Goal: Task Accomplishment & Management: Use online tool/utility

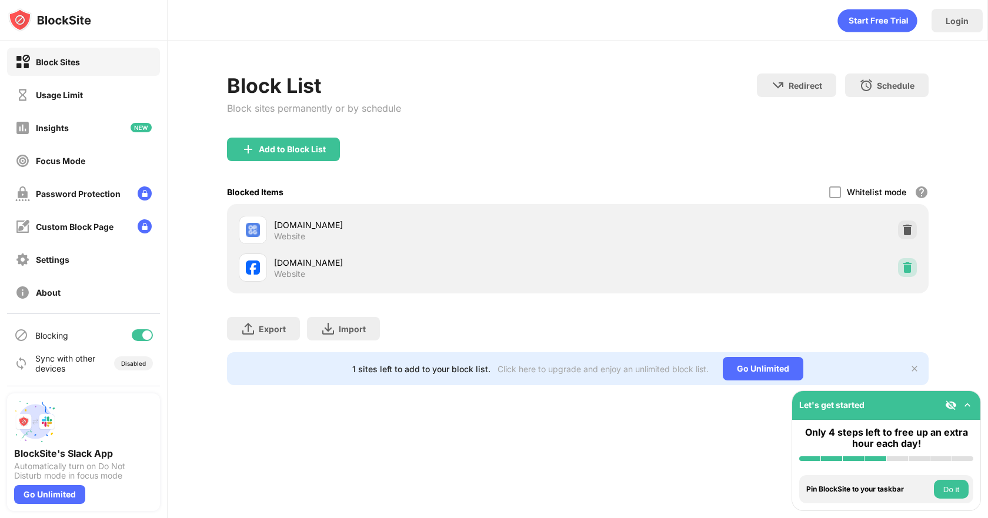
click at [911, 271] on img at bounding box center [908, 268] width 12 height 12
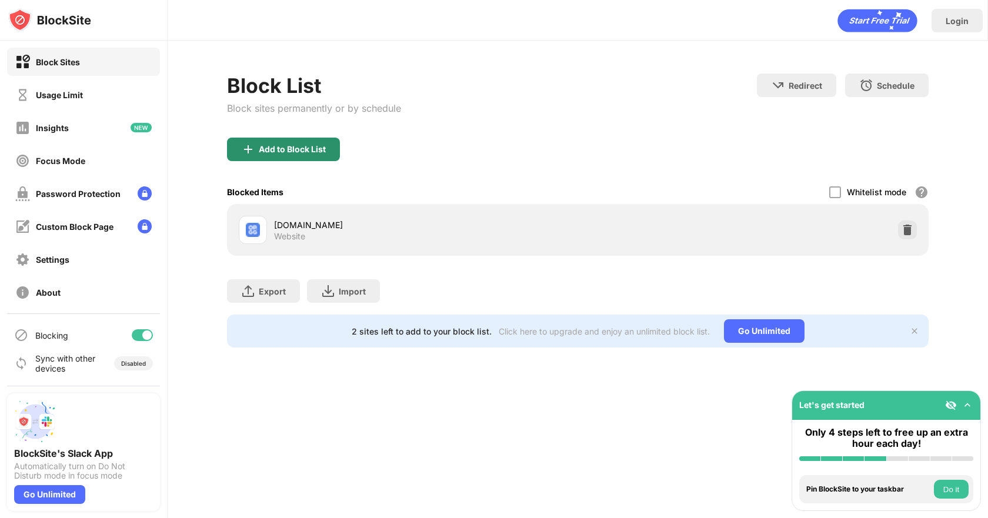
click at [278, 140] on div "Add to Block List" at bounding box center [283, 150] width 113 height 24
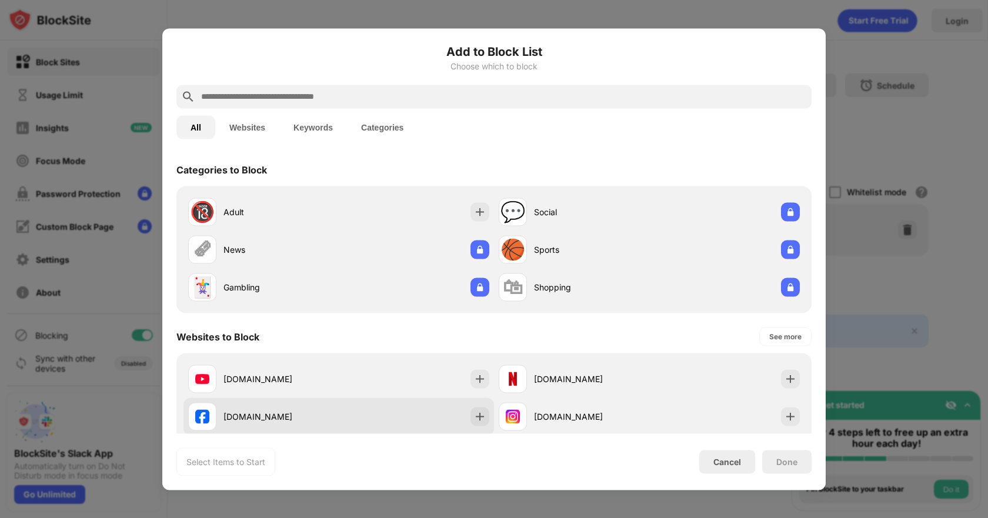
click at [276, 428] on div "[DOMAIN_NAME]" at bounding box center [263, 416] width 151 height 28
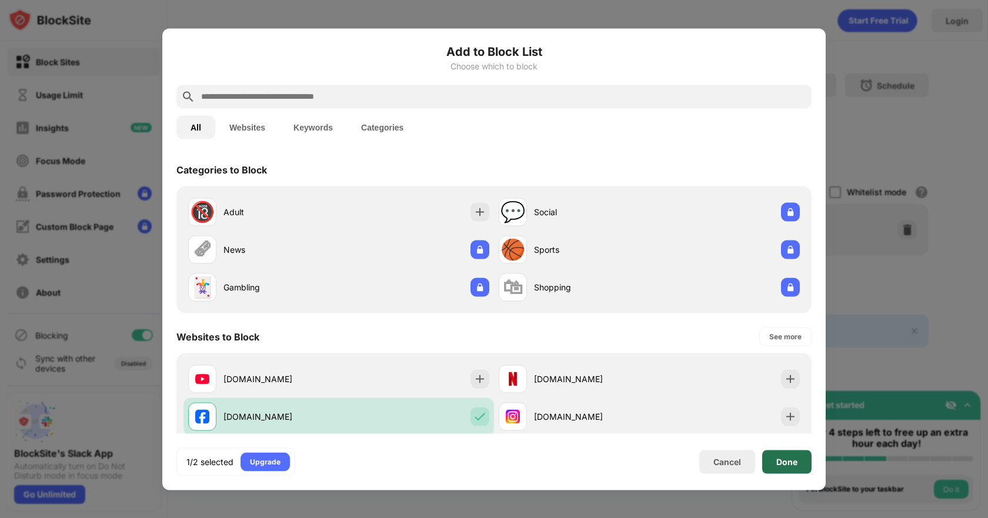
click at [778, 461] on div "Done" at bounding box center [786, 461] width 21 height 9
